Goal: Transaction & Acquisition: Purchase product/service

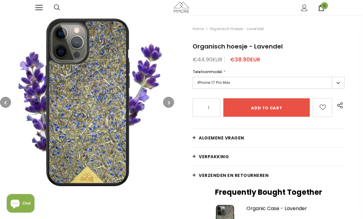
click at [339, 85] on label "iPhone 17 Pro Max" at bounding box center [268, 83] width 152 height 12
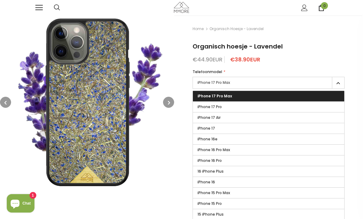
click at [263, 139] on label "iPhone 16e" at bounding box center [268, 139] width 151 height 10
click at [0, 0] on input "iPhone 16e" at bounding box center [0, 0] width 0 height 0
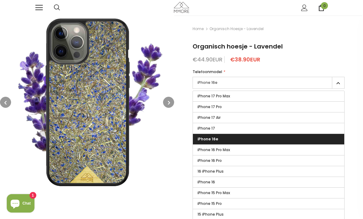
click at [317, 141] on label "iPhone 16e" at bounding box center [268, 139] width 151 height 10
click at [0, 0] on input "iPhone 16e" at bounding box center [0, 0] width 0 height 0
click at [243, 81] on label "iPhone 16e" at bounding box center [268, 83] width 152 height 12
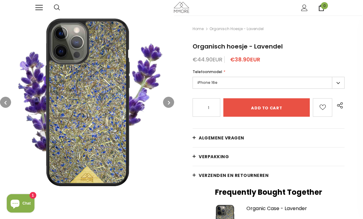
click at [314, 141] on link "Algemene vragen" at bounding box center [268, 138] width 152 height 18
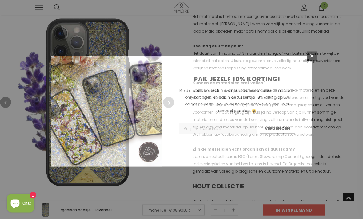
scroll to position [231, 0]
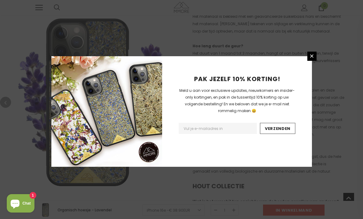
click at [315, 61] on link at bounding box center [311, 56] width 9 height 9
click at [318, 71] on div "PAK JEZELF 10% KORTING! Meld u aan voor exclusieve updates, nieuwkomers en insi…" at bounding box center [181, 109] width 363 height 219
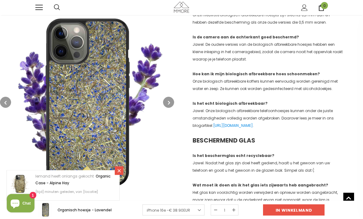
scroll to position [603, 0]
click at [253, 123] on link "[URL][DOMAIN_NAME]" at bounding box center [233, 125] width 40 height 5
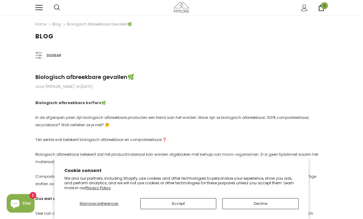
click at [189, 205] on button "Accept" at bounding box center [178, 203] width 76 height 11
